Goal: Task Accomplishment & Management: Use online tool/utility

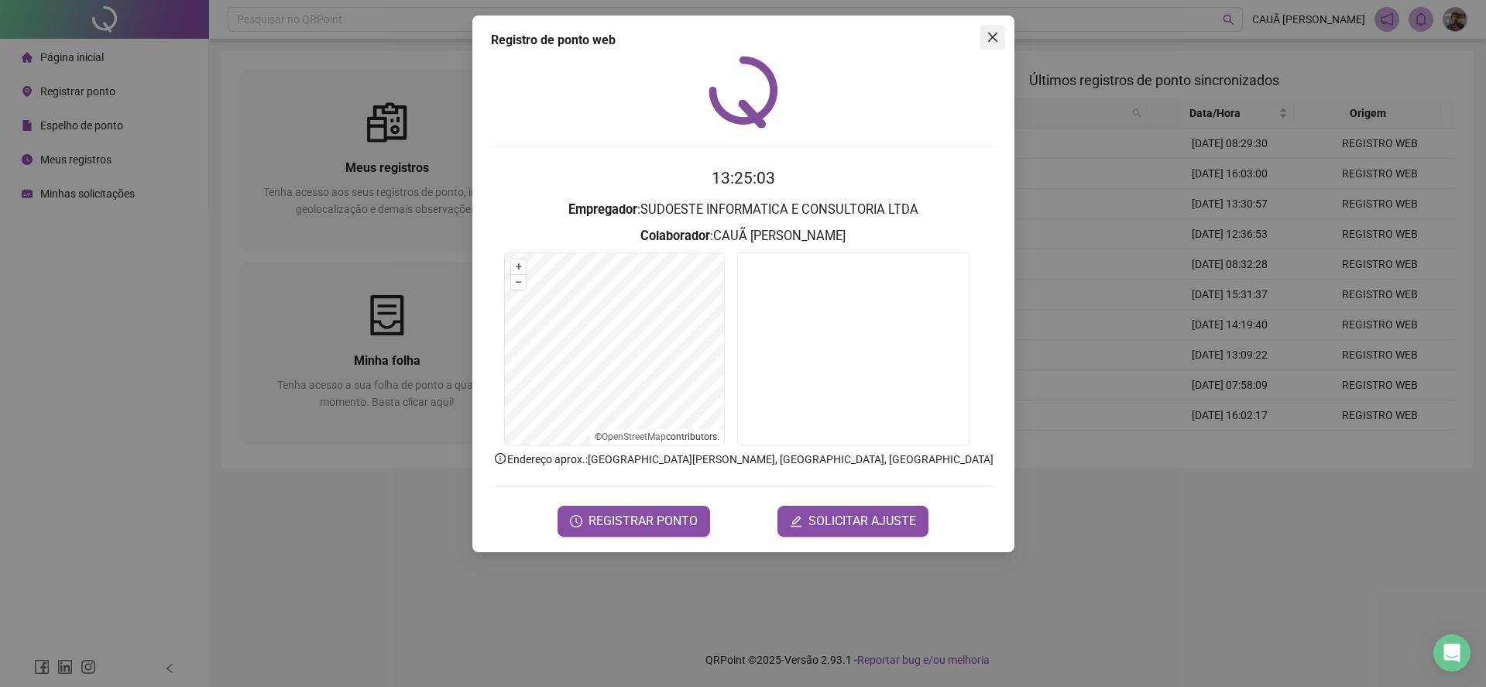
click at [990, 38] on icon "close" at bounding box center [993, 37] width 12 height 12
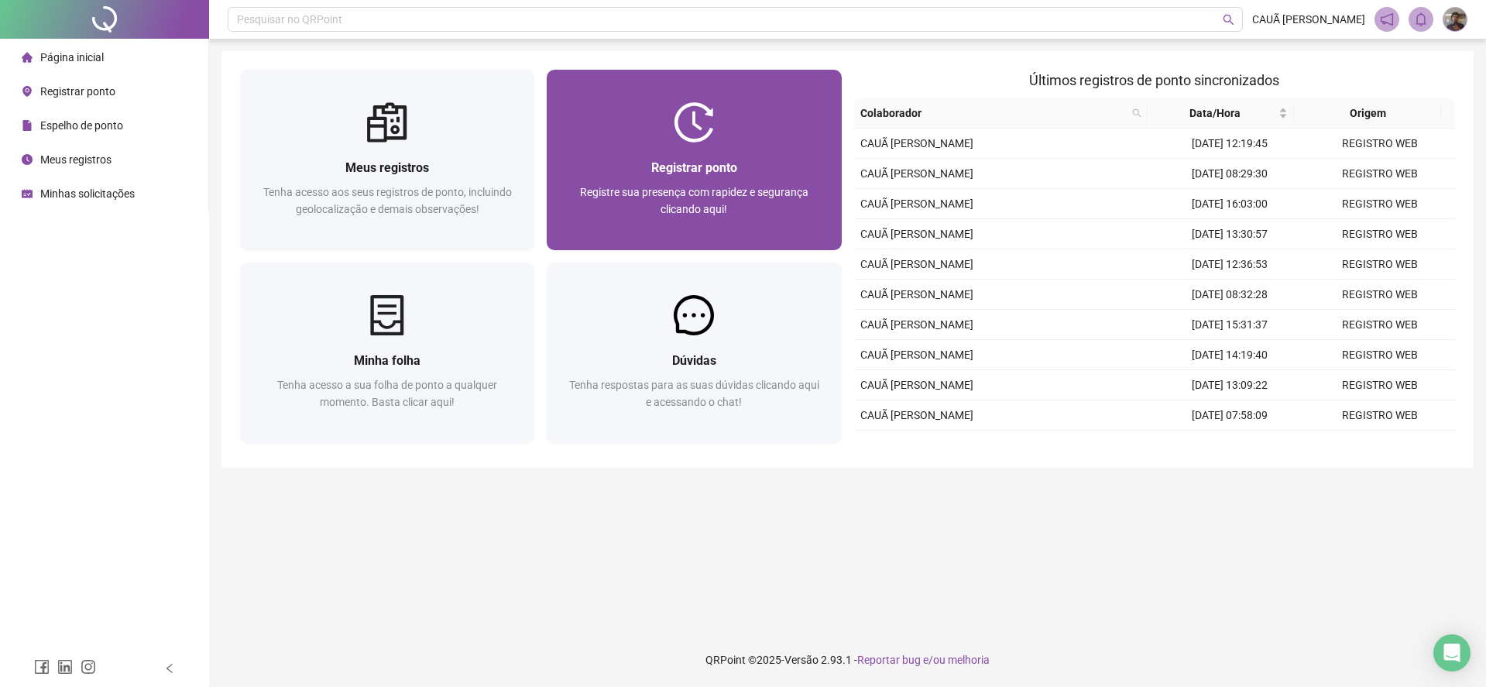
click at [740, 138] on div at bounding box center [694, 122] width 294 height 40
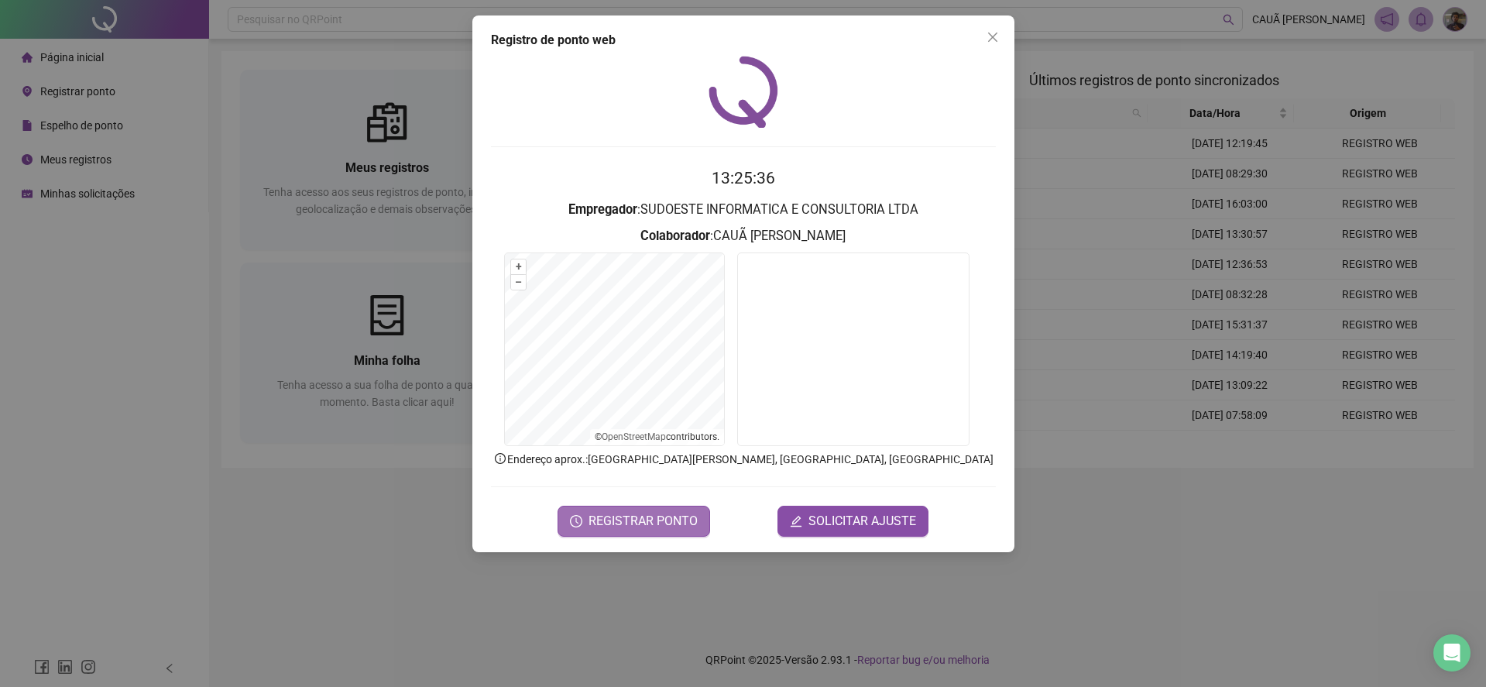
click at [652, 507] on button "REGISTRAR PONTO" at bounding box center [634, 521] width 153 height 31
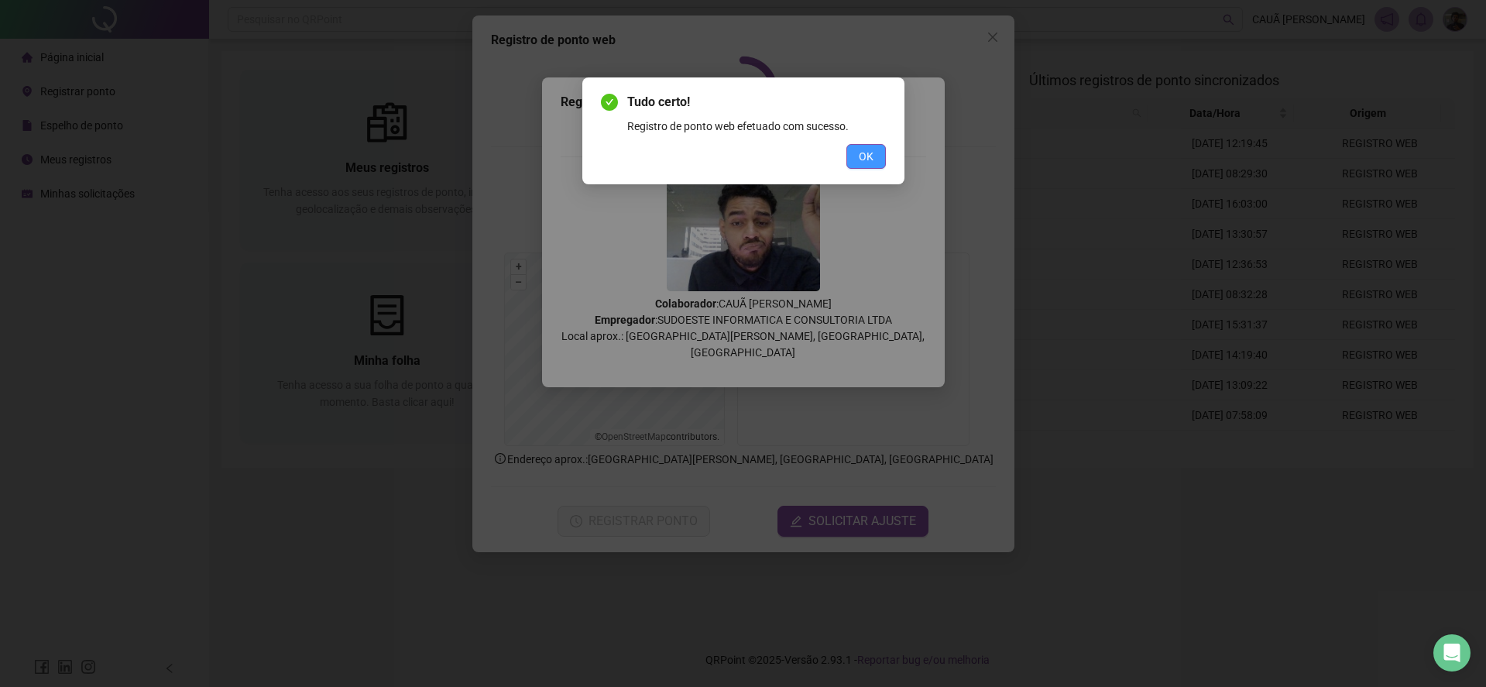
click at [867, 158] on span "OK" at bounding box center [866, 156] width 15 height 17
